Goal: Check status: Check status

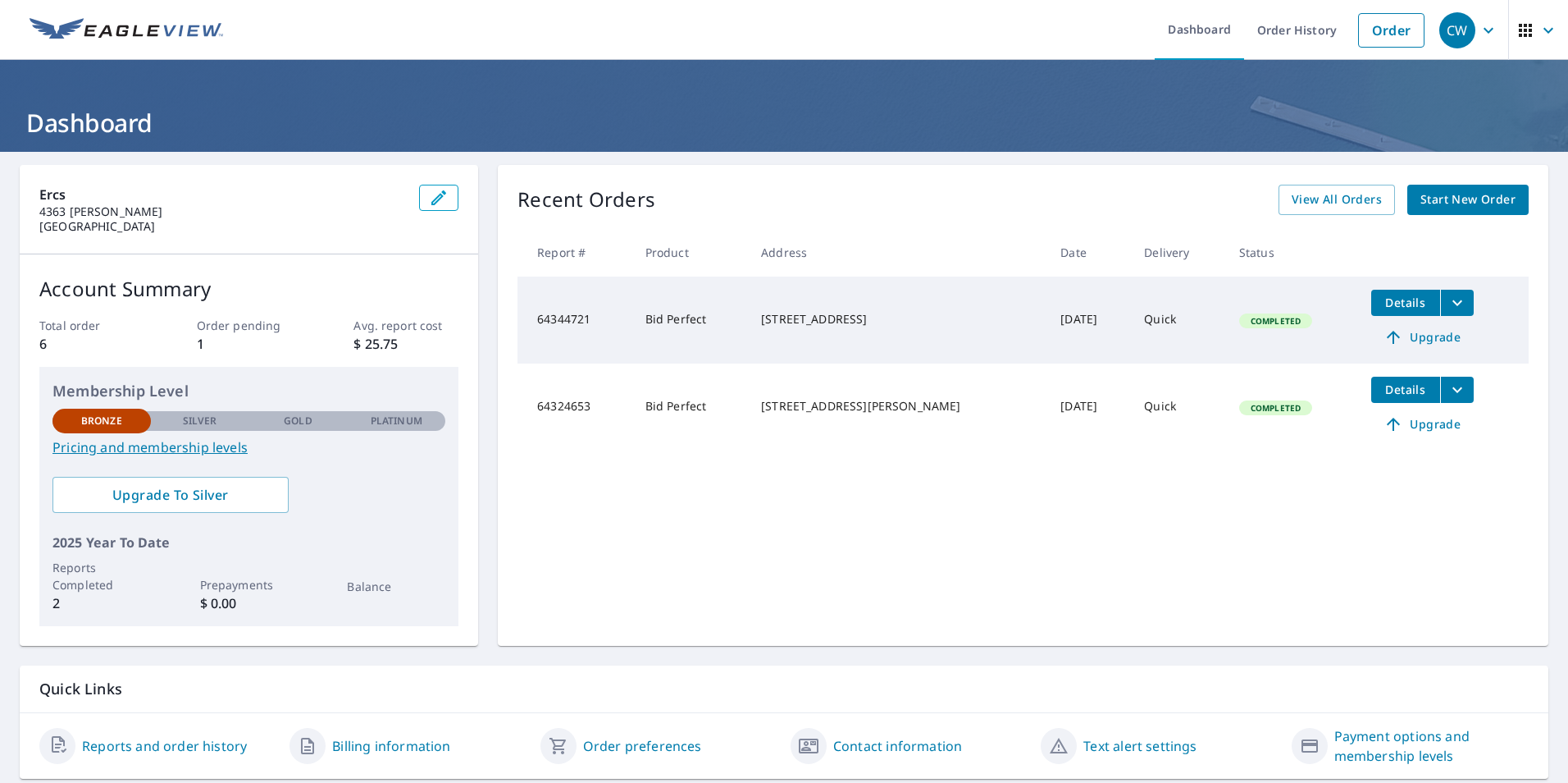
click at [205, 743] on link "Reports and order history" at bounding box center [164, 745] width 164 height 20
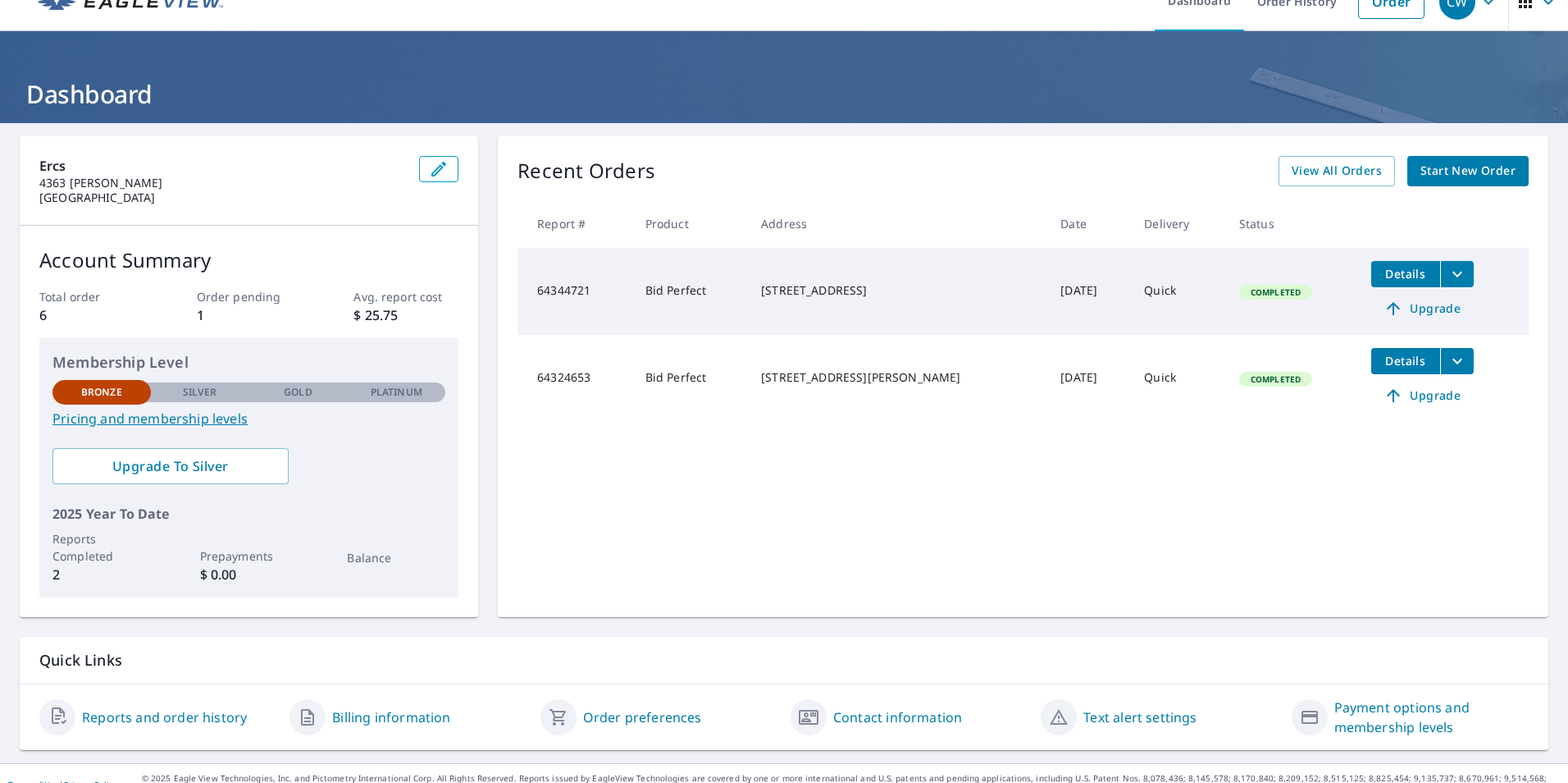
scroll to position [51, 0]
